Goal: Find specific page/section: Find specific page/section

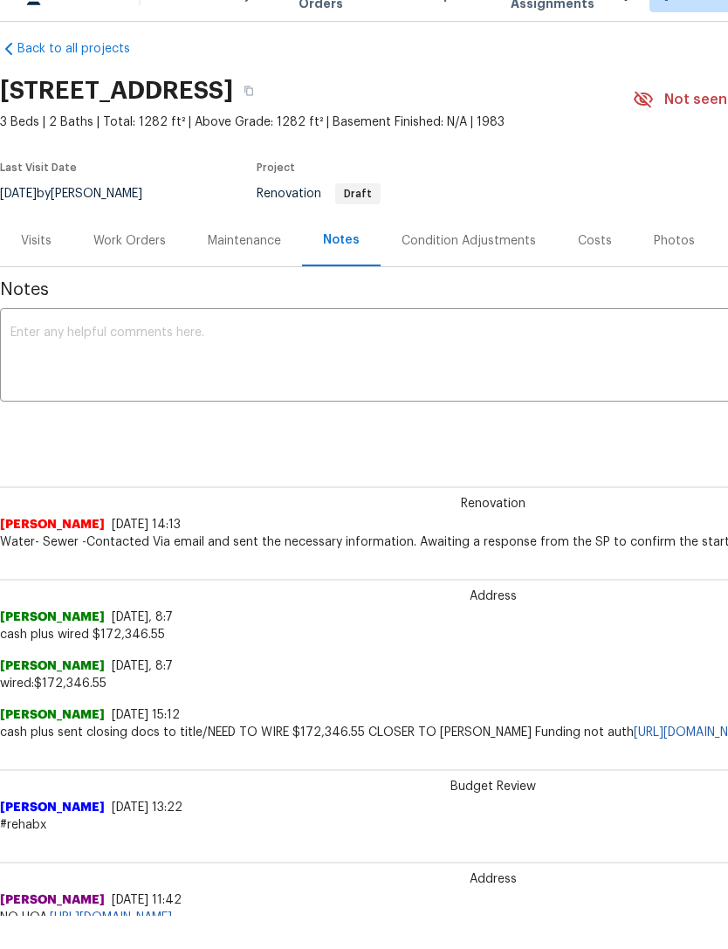
scroll to position [15, 0]
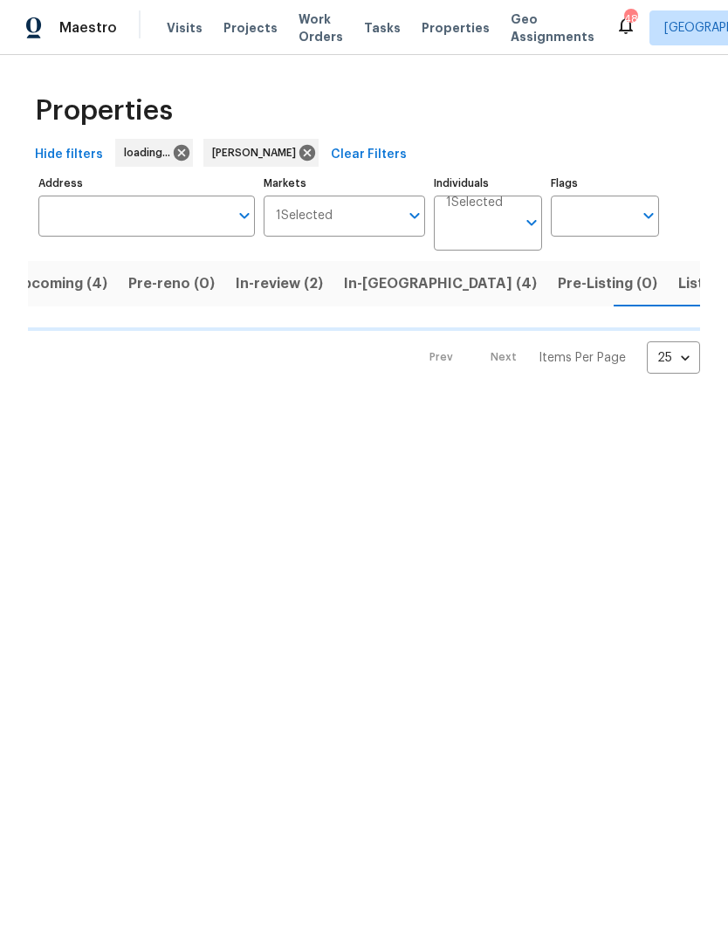
scroll to position [0, 26]
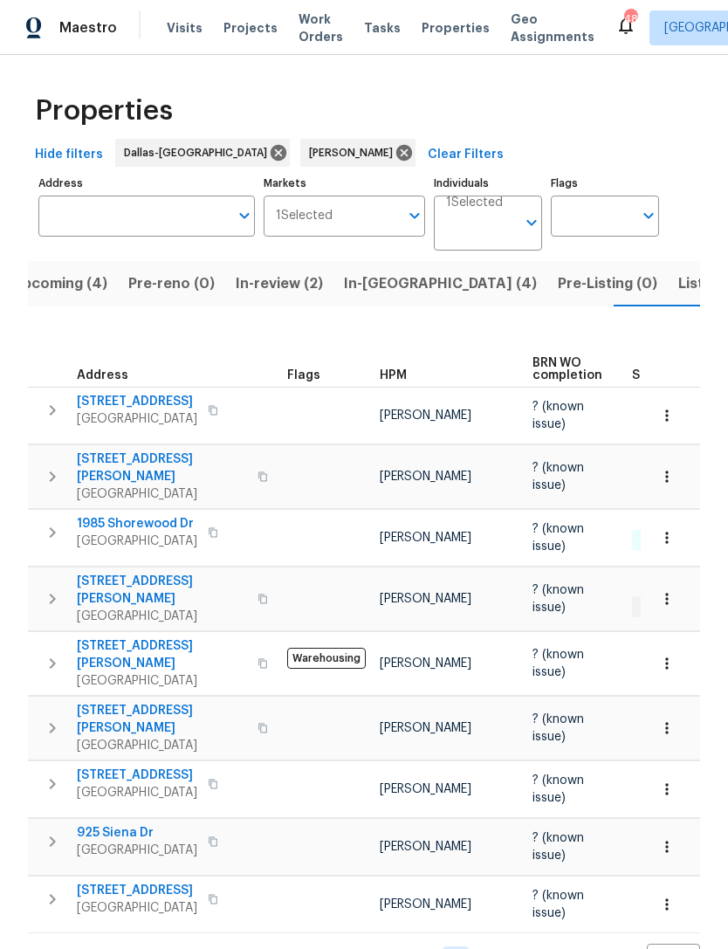
click at [131, 220] on input "Address" at bounding box center [133, 215] width 190 height 41
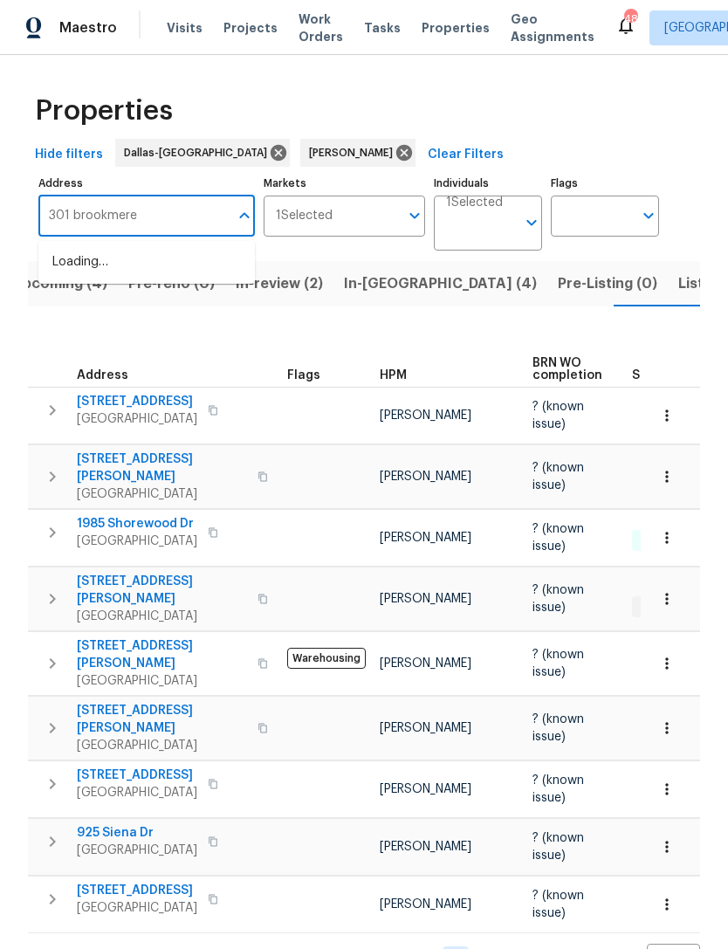
type input "301 brookmere"
click at [77, 265] on li "[STREET_ADDRESS][PERSON_NAME]" at bounding box center [146, 271] width 216 height 47
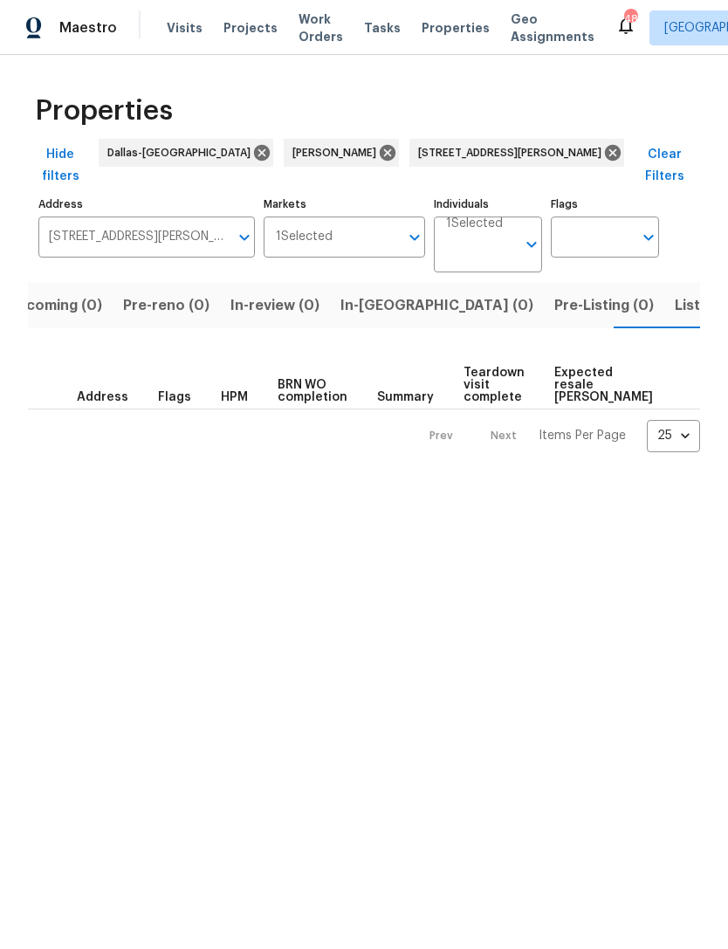
scroll to position [0, 32]
click at [379, 158] on icon at bounding box center [387, 153] width 16 height 16
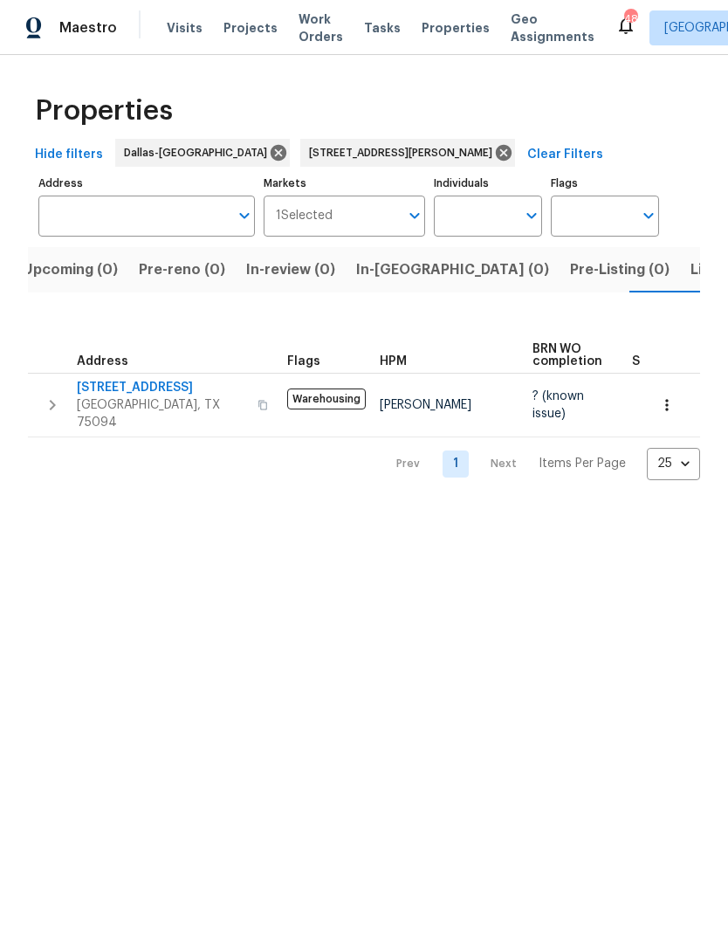
scroll to position [0, 28]
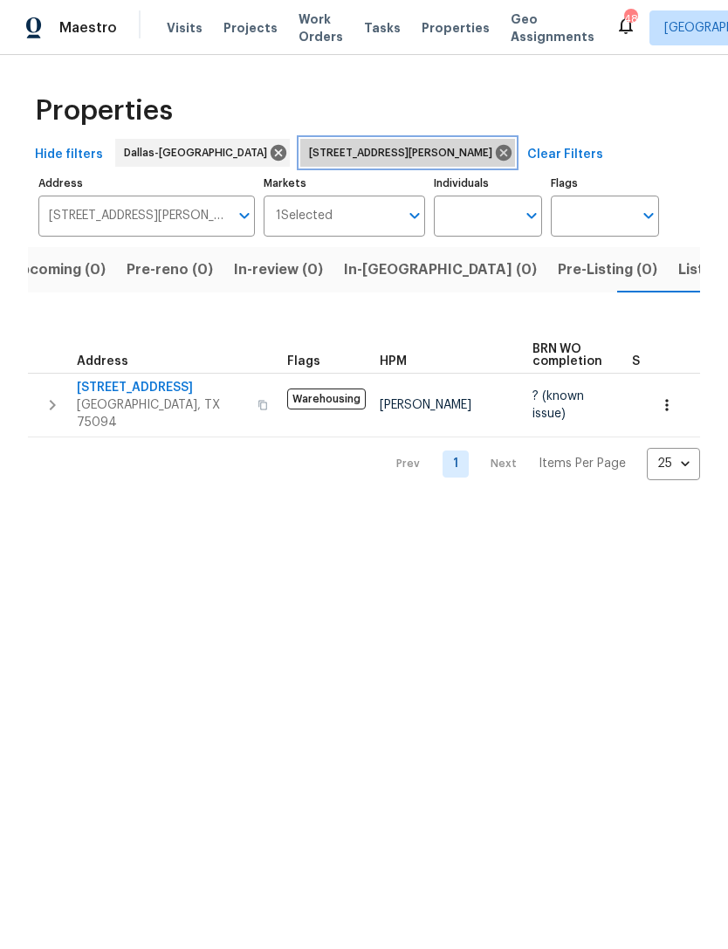
click at [496, 153] on icon at bounding box center [504, 153] width 16 height 16
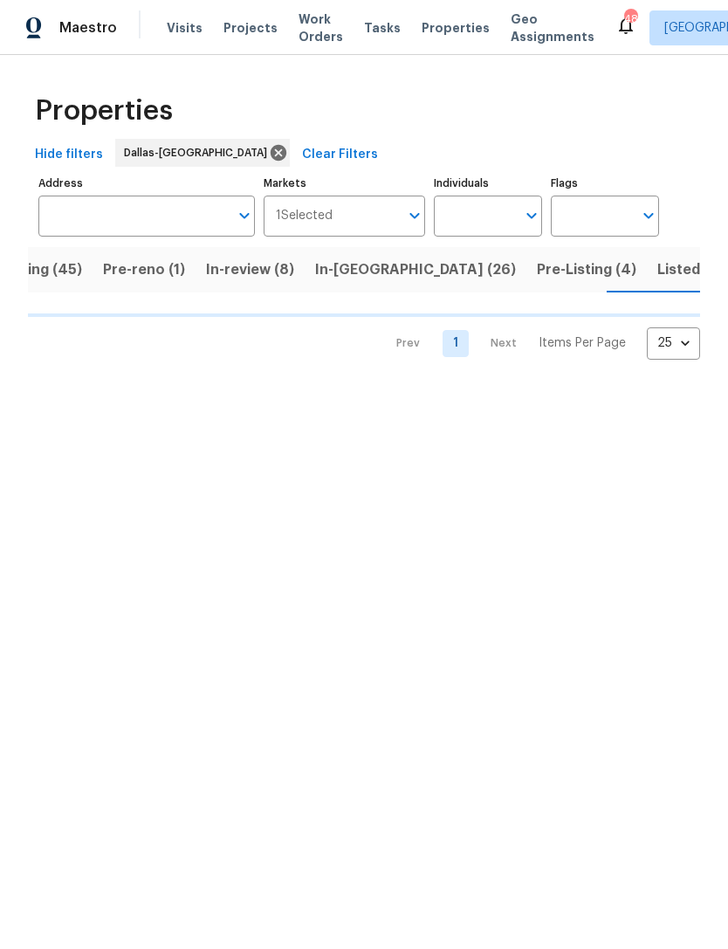
scroll to position [0, 62]
click at [485, 223] on input "Individuals" at bounding box center [475, 215] width 82 height 41
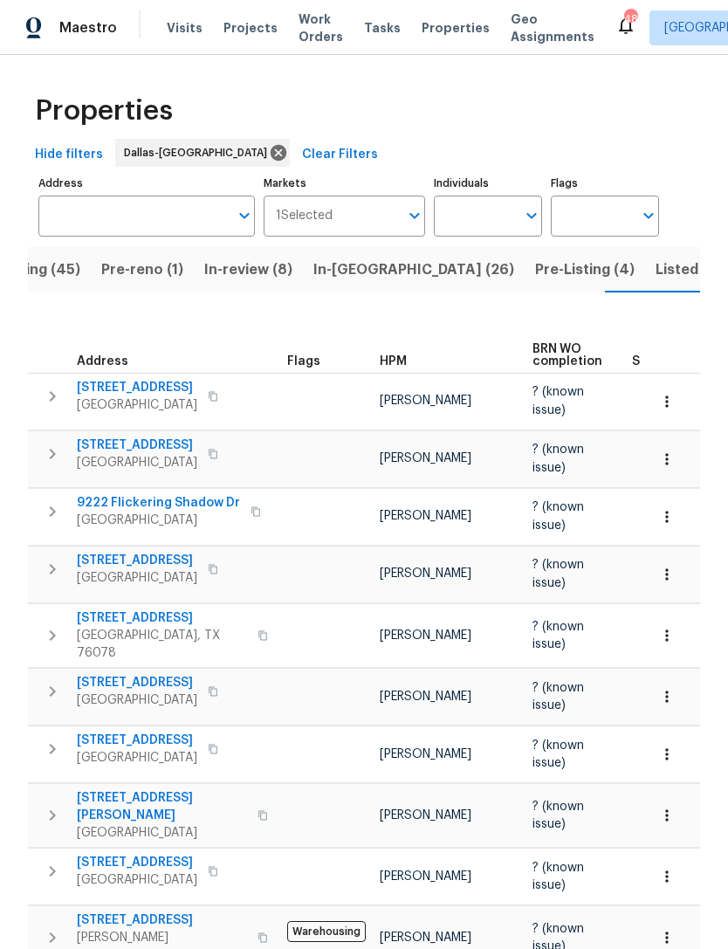
click at [468, 215] on input "Individuals" at bounding box center [475, 215] width 82 height 41
type input "[PERSON_NAME]"
click at [472, 269] on input "checkbox" at bounding box center [466, 271] width 37 height 37
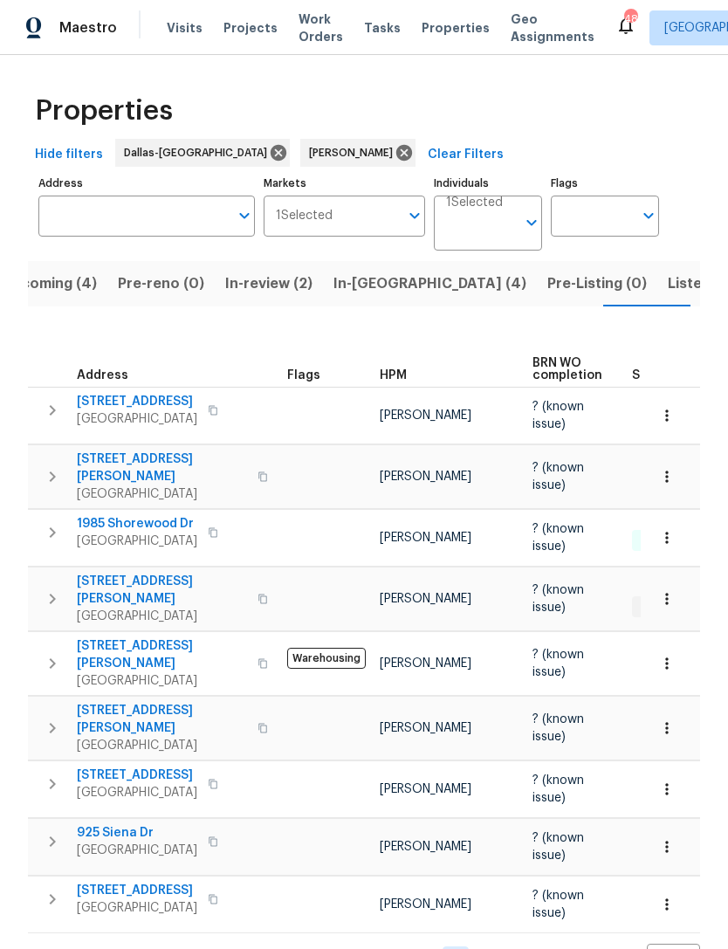
scroll to position [13, 0]
click at [56, 274] on span "Upcoming (4)" at bounding box center [49, 283] width 95 height 24
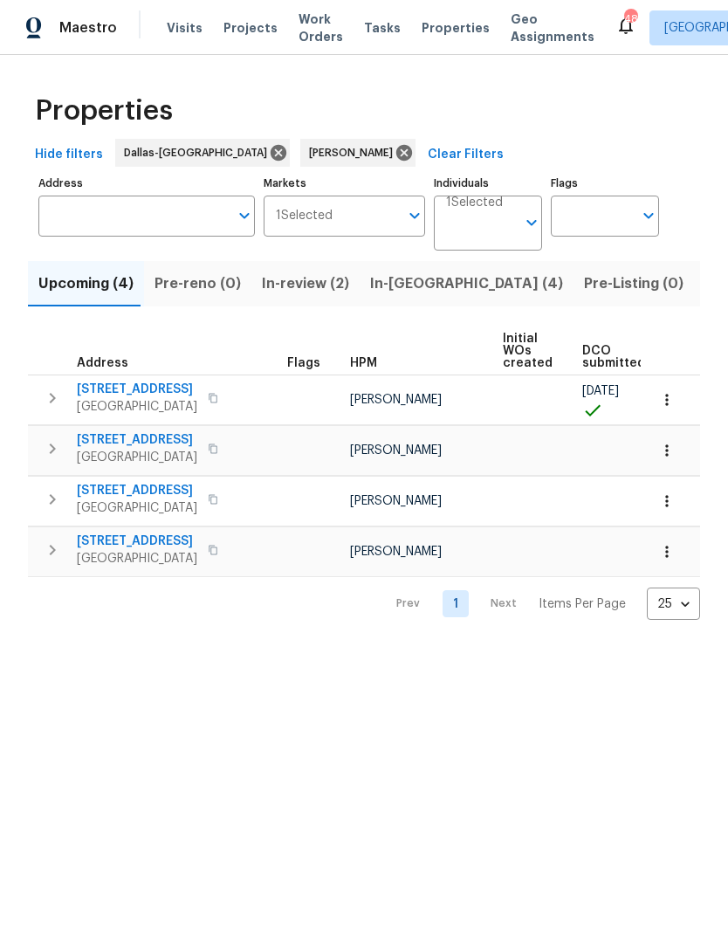
click at [293, 285] on span "In-review (2)" at bounding box center [305, 283] width 87 height 24
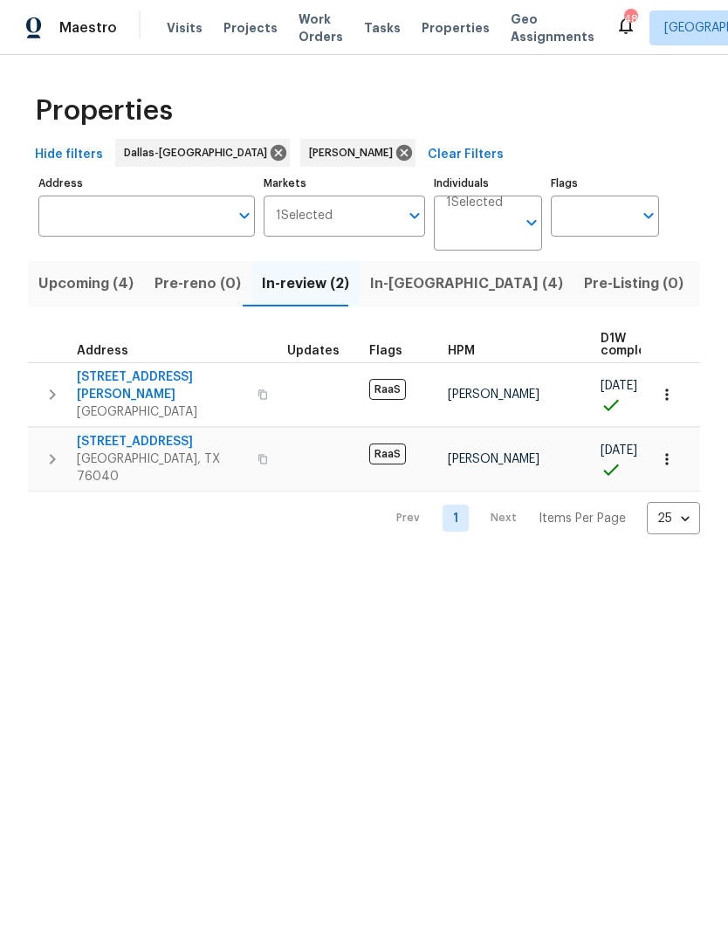
click at [409, 290] on span "In-[GEOGRAPHIC_DATA] (4)" at bounding box center [466, 283] width 193 height 24
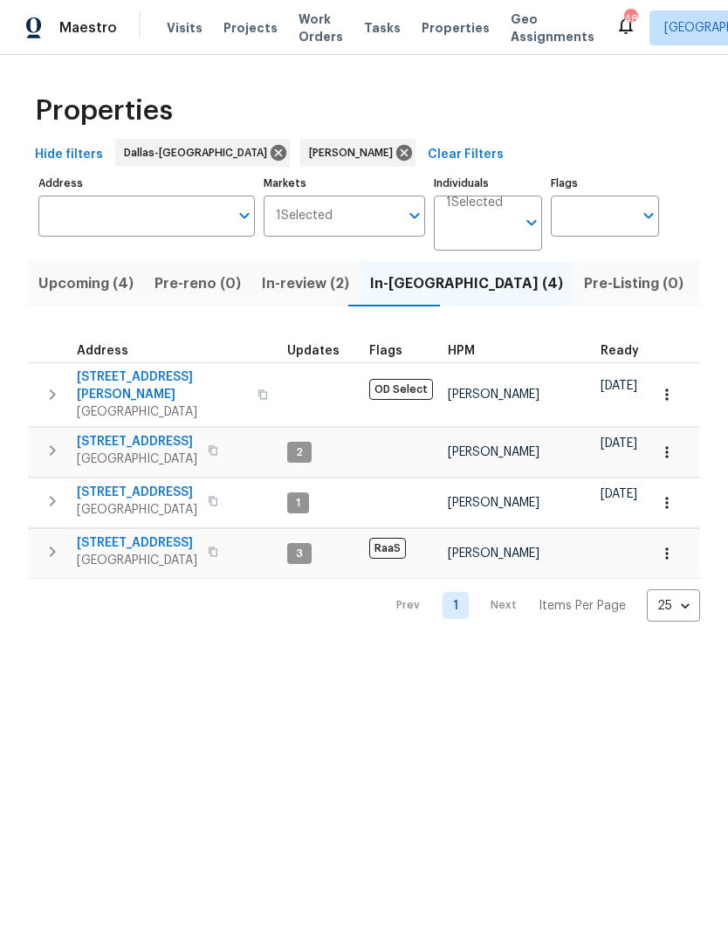
click at [704, 288] on span "Listed (8)" at bounding box center [737, 283] width 66 height 24
